Goal: Task Accomplishment & Management: Manage account settings

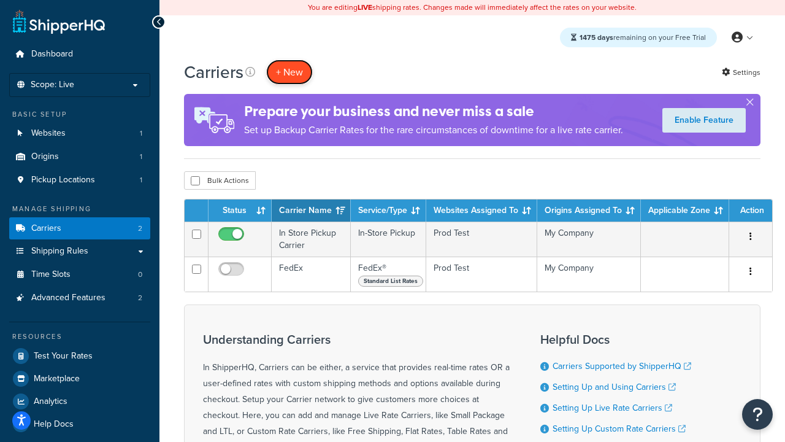
click at [290, 72] on button "+ New" at bounding box center [289, 72] width 47 height 25
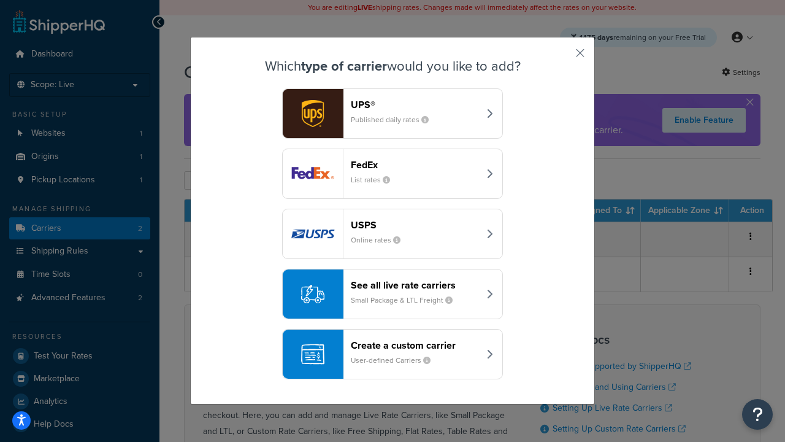
click at [393, 174] on div "FedEx List rates" at bounding box center [415, 173] width 128 height 29
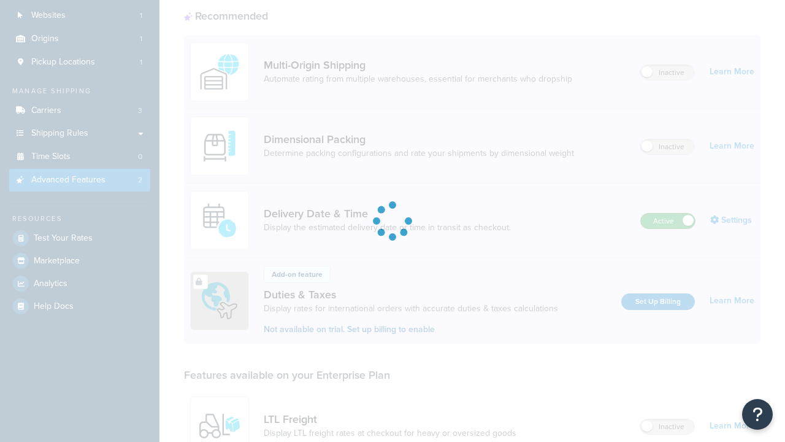
click at [668, 214] on label "Active" at bounding box center [668, 221] width 54 height 15
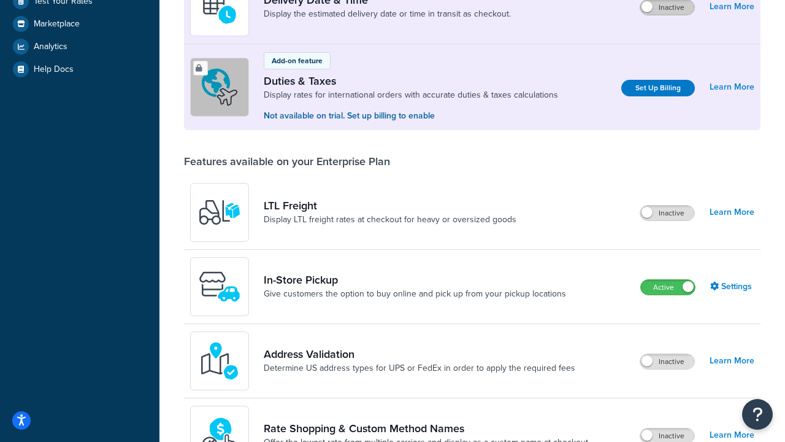
scroll to position [308, 0]
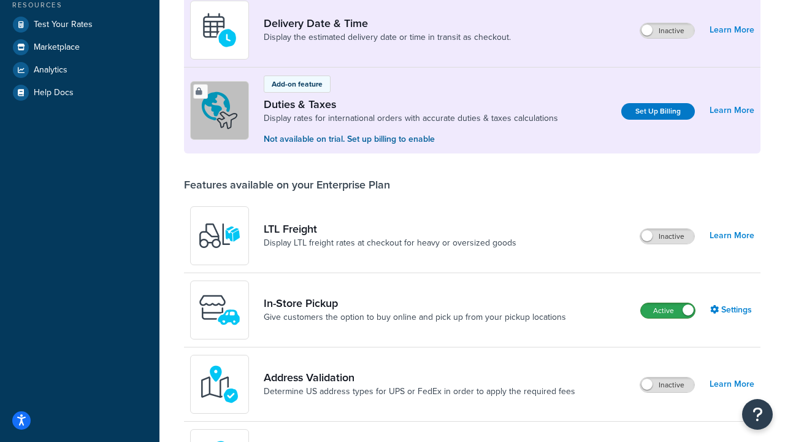
click at [668, 310] on label "Active" at bounding box center [668, 310] width 54 height 15
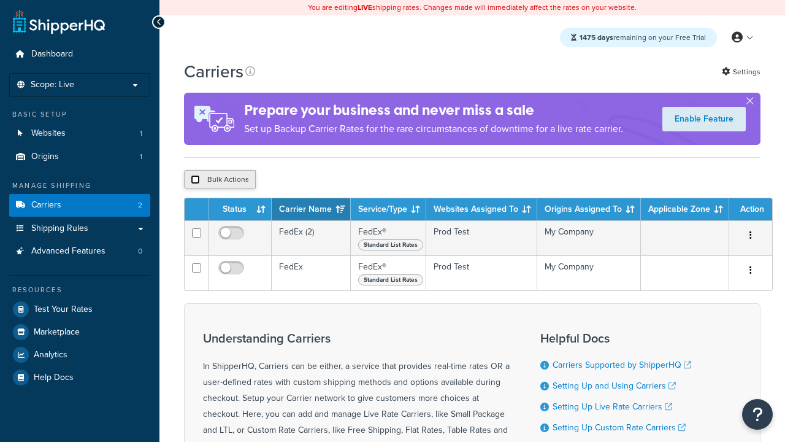
click at [195, 181] on input "checkbox" at bounding box center [195, 179] width 9 height 9
checkbox input "true"
click at [0, 0] on button "Delete" at bounding box center [0, 0] width 0 height 0
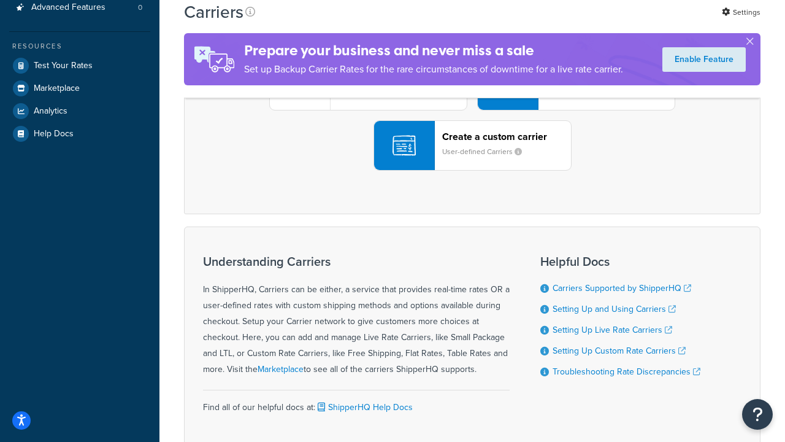
click at [472, 171] on div "UPS® Published daily rates FedEx List rates USPS Online rates See all live rate…" at bounding box center [472, 85] width 551 height 171
click at [610, 22] on header "FedEx" at bounding box center [610, 16] width 129 height 12
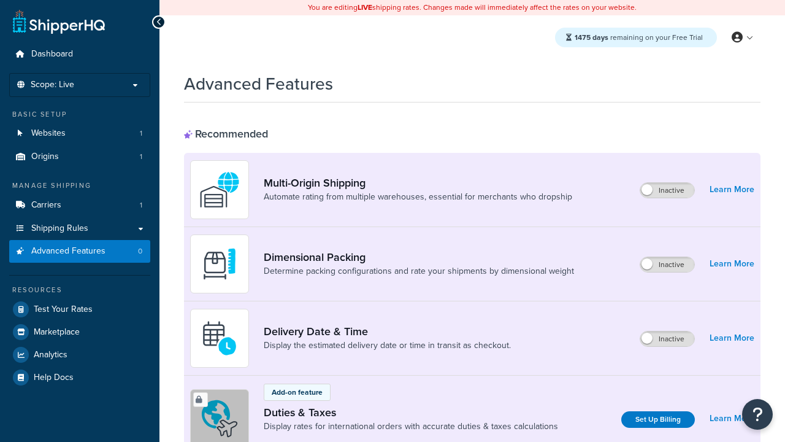
scroll to position [398, 0]
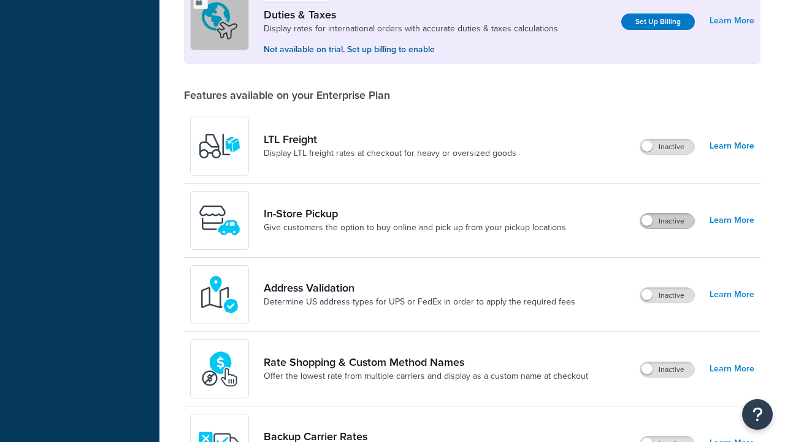
click at [668, 221] on label "Inactive" at bounding box center [668, 221] width 54 height 15
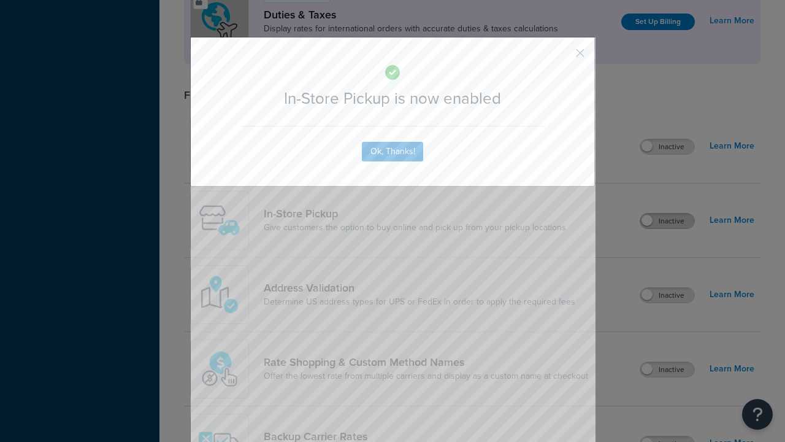
scroll to position [0, 0]
click at [562, 56] on button "button" at bounding box center [562, 57] width 3 height 3
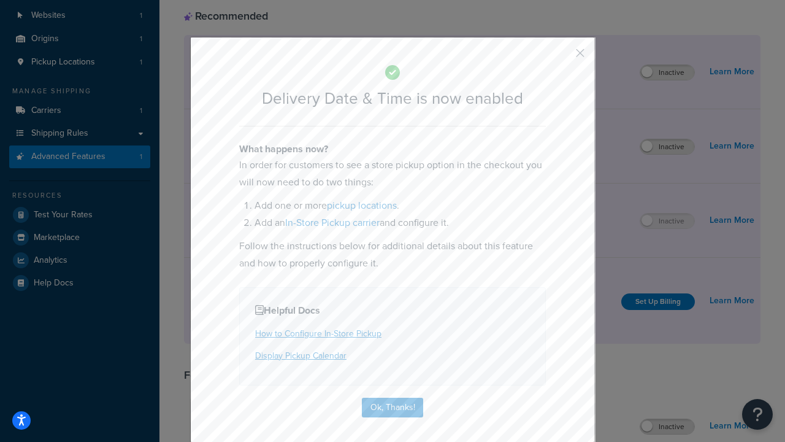
click at [562, 57] on button "button" at bounding box center [562, 57] width 3 height 3
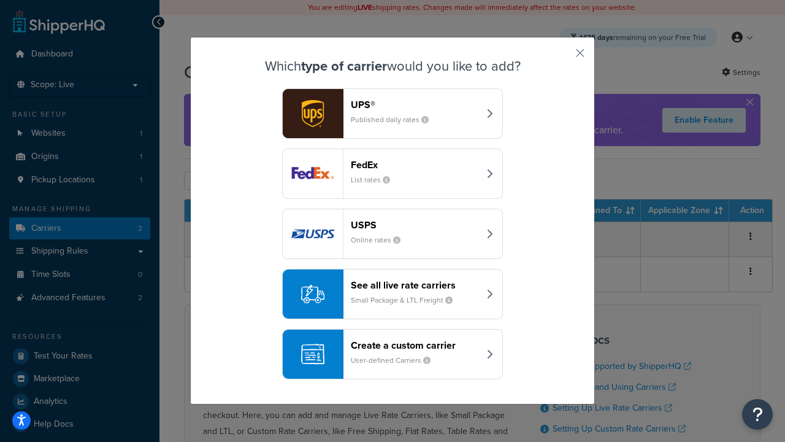
click at [393, 354] on div "Create a custom carrier User-defined Carriers" at bounding box center [415, 353] width 128 height 29
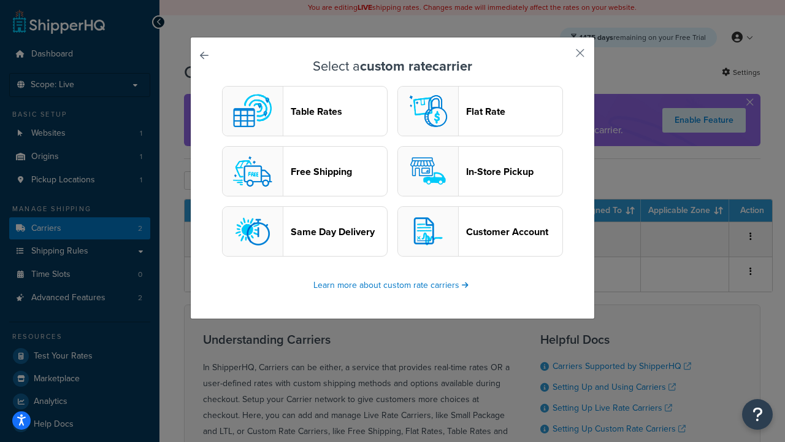
click at [480, 171] on header "In-Store Pickup" at bounding box center [514, 172] width 96 height 12
